Goal: Find specific page/section: Find specific page/section

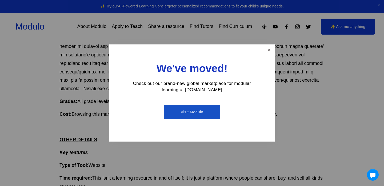
click at [260, 52] on div "We've moved! Check out our brand-new global marketplace for modular learning at…" at bounding box center [191, 92] width 165 height 97
click at [269, 55] on div "We've moved! Check out our brand-new global marketplace for modular learning at…" at bounding box center [191, 92] width 165 height 97
click at [269, 51] on link "Close" at bounding box center [268, 49] width 9 height 9
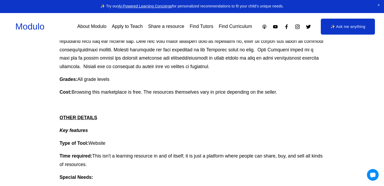
scroll to position [147, 0]
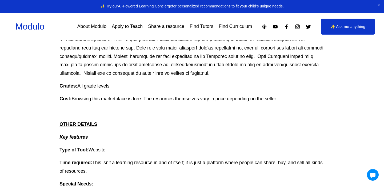
click at [225, 29] on link "Find Curriculum" at bounding box center [234, 26] width 33 height 9
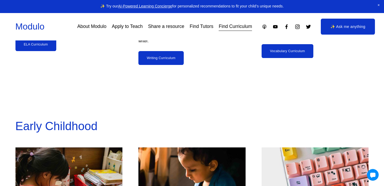
scroll to position [934, 0]
